Goal: Task Accomplishment & Management: Use online tool/utility

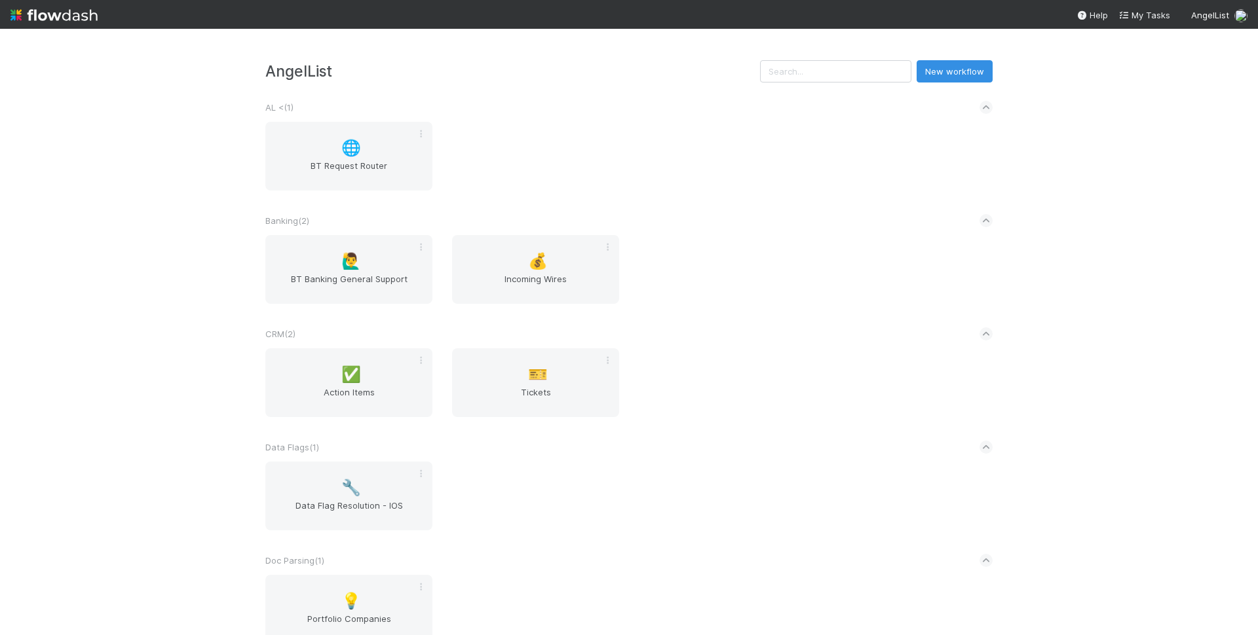
drag, startPoint x: 184, startPoint y: 227, endPoint x: 206, endPoint y: 239, distance: 24.6
click at [183, 227] on div "AngelList New workflow AL < ( 1 ) 🌐 BT Request Router Banking ( 2 ) 🙋‍♂️ BT Ban…" at bounding box center [629, 332] width 1258 height 607
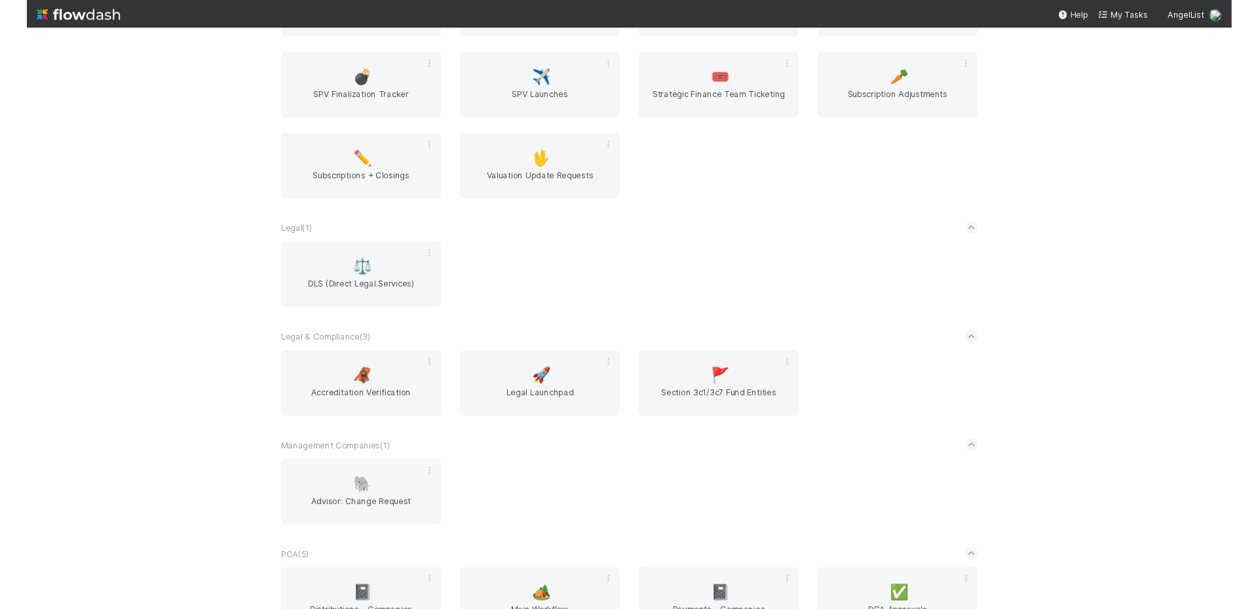
scroll to position [1559, 0]
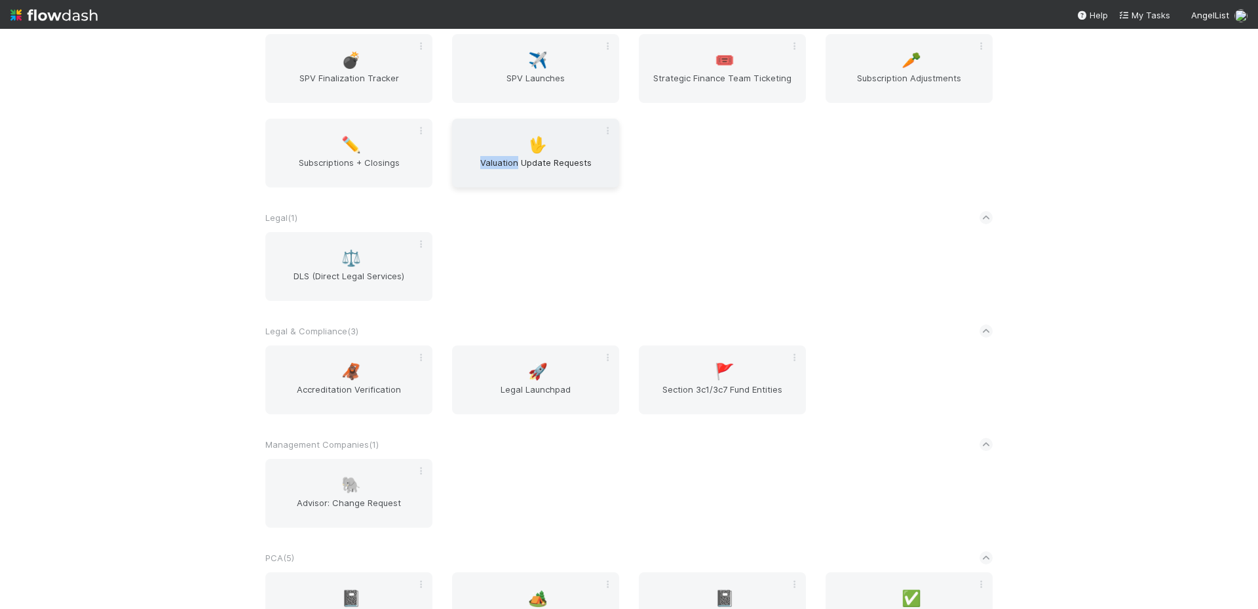
click at [532, 141] on span "🖖" at bounding box center [538, 144] width 20 height 17
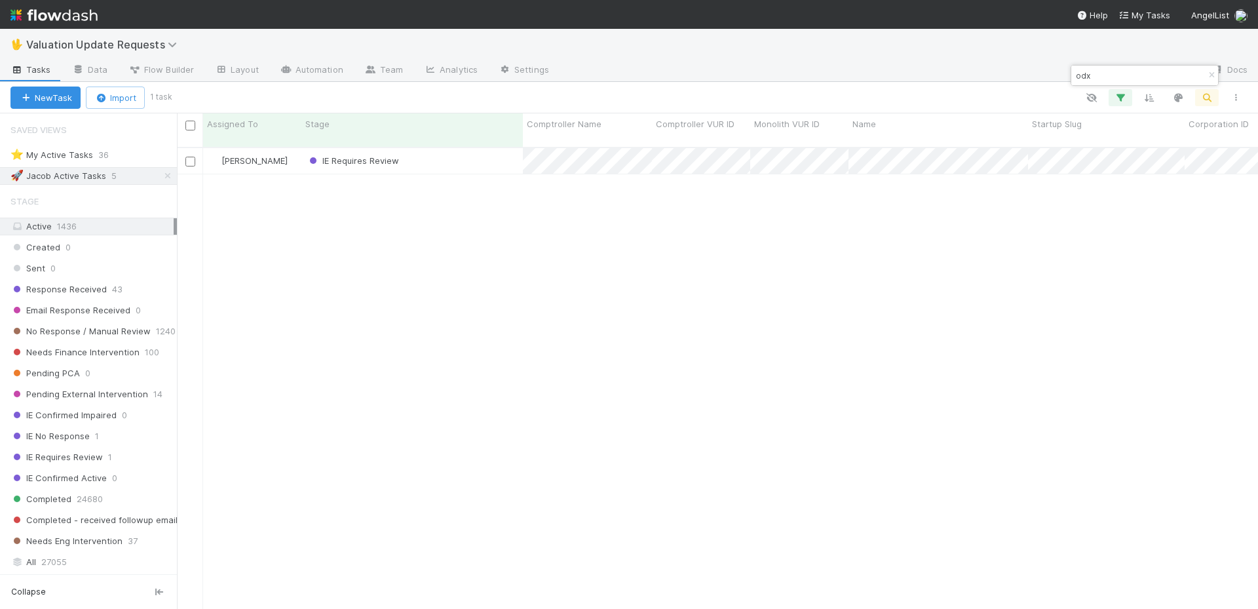
scroll to position [462, 1071]
type input "odx"
drag, startPoint x: 350, startPoint y: 193, endPoint x: 358, endPoint y: 187, distance: 10.2
click at [352, 193] on div "Jacob Weiss IE Requires Review 7/1/25, 7:25:11 PM 8/1/25, 3:03:10 PM 0" at bounding box center [717, 384] width 1081 height 472
click at [497, 151] on div "IE Requires Review" at bounding box center [411, 161] width 221 height 26
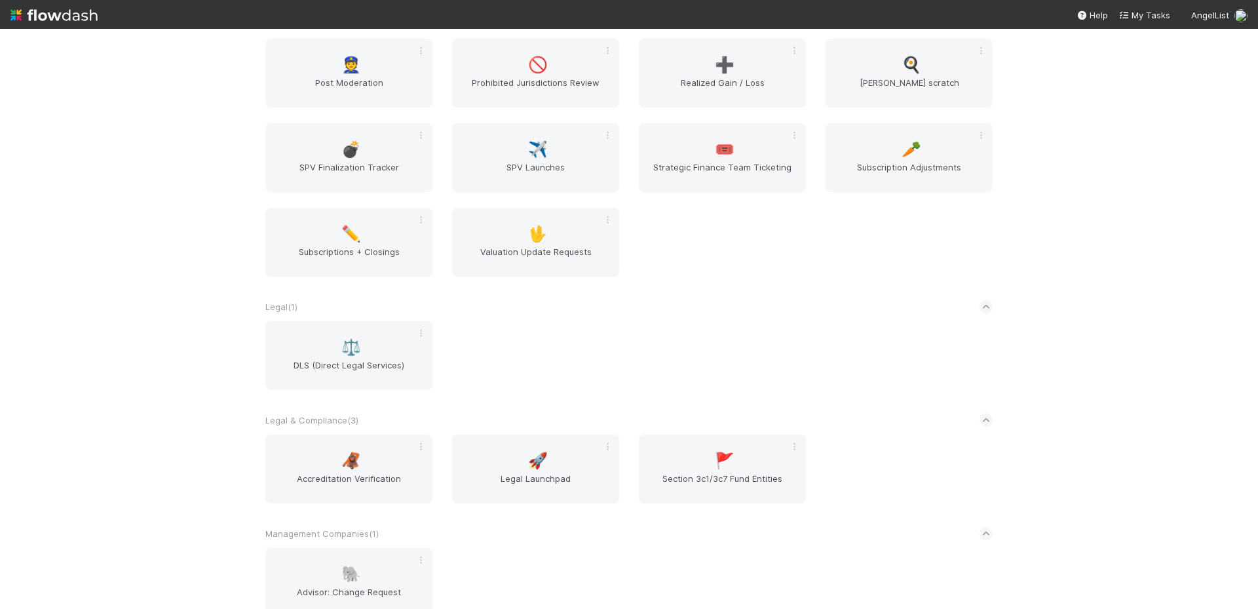
scroll to position [1927, 0]
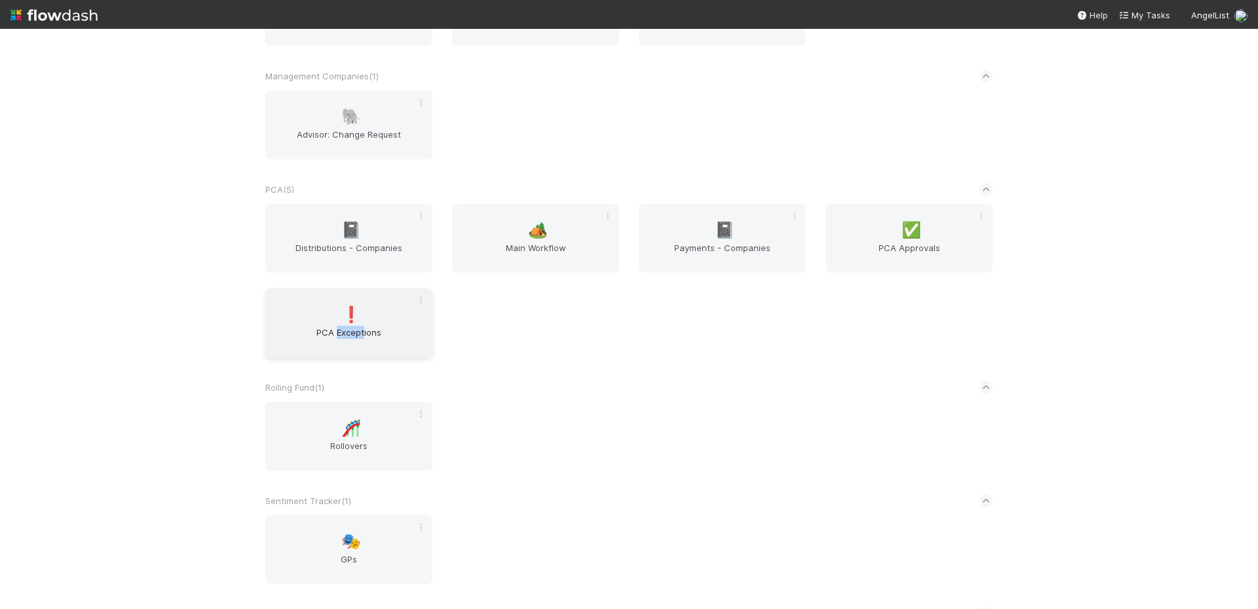
click at [305, 308] on div "❗ PCA Exceptions" at bounding box center [348, 322] width 167 height 69
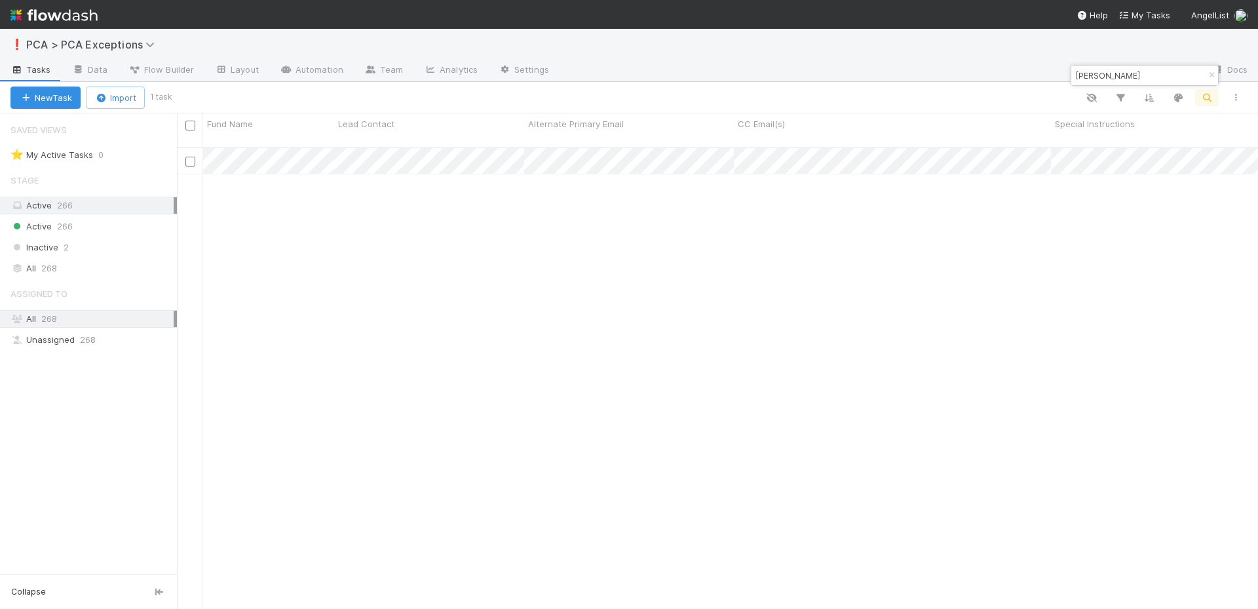
scroll to position [462, 1071]
type input "[PERSON_NAME]"
click at [379, 367] on div "Active Assign [DATE] 4:59:59 PM [DATE] 6:52:10 PM" at bounding box center [717, 384] width 1081 height 472
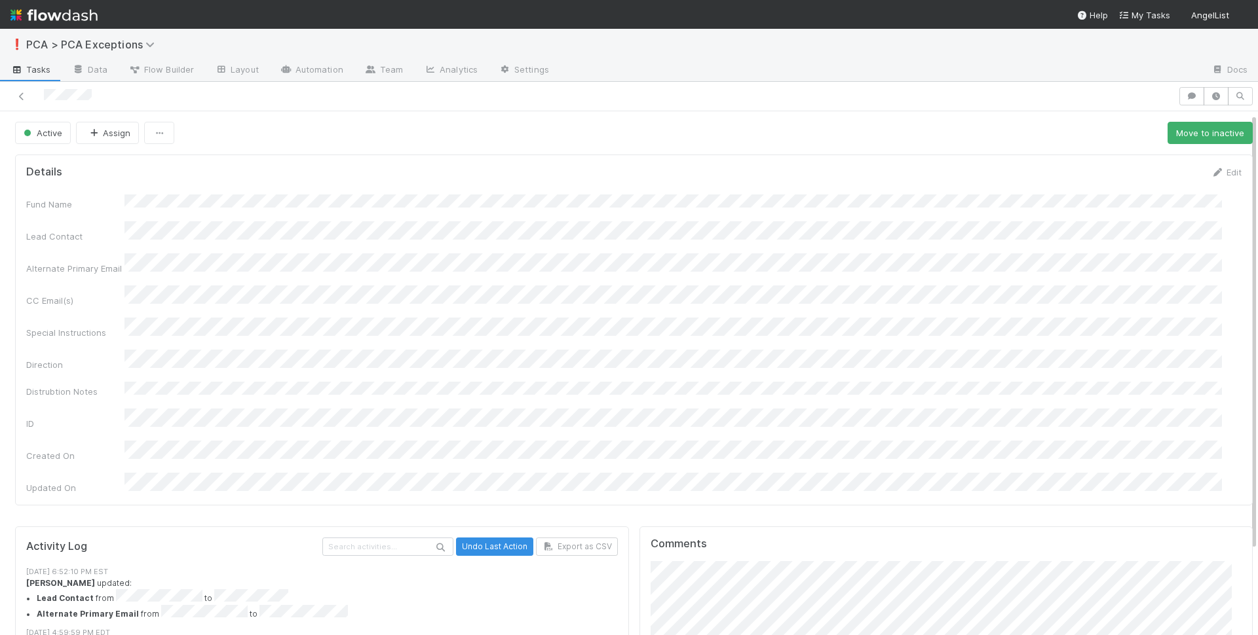
scroll to position [103, 0]
